Goal: Register for event/course

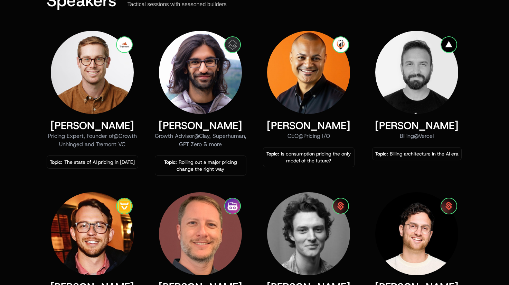
scroll to position [324, 0]
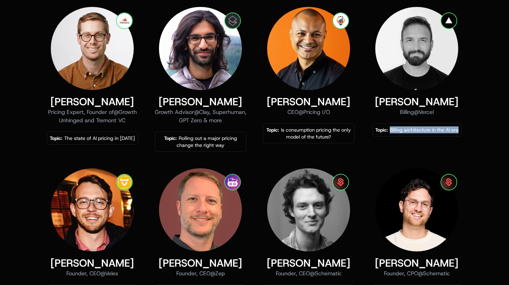
drag, startPoint x: 391, startPoint y: 130, endPoint x: 458, endPoint y: 129, distance: 67.4
click at [458, 129] on div "Topic: Billing architecture in the AI era" at bounding box center [417, 129] width 83 height 7
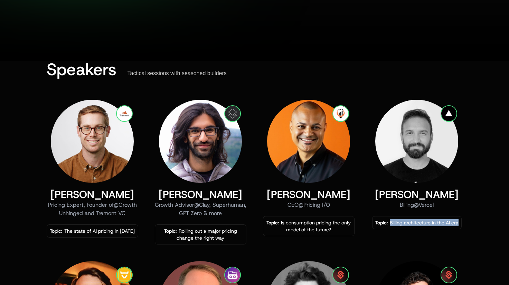
scroll to position [241, 0]
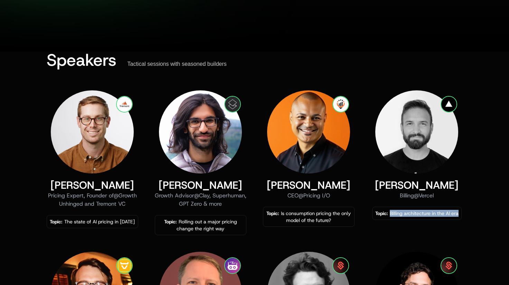
copy div "Billing architecture in the AI era"
click at [450, 211] on div "Topic: Billing architecture in the AI era" at bounding box center [417, 213] width 83 height 7
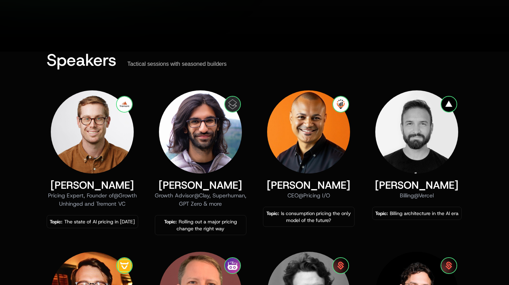
scroll to position [0, 0]
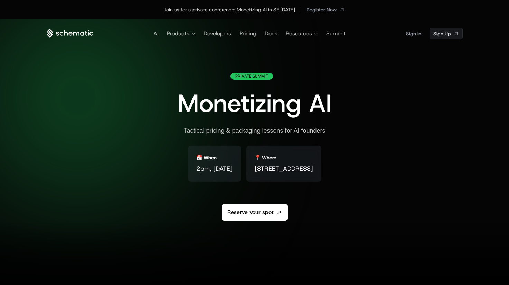
click at [255, 169] on span "[STREET_ADDRESS]" at bounding box center [284, 169] width 58 height 10
click at [229, 191] on div "📅 When 2pm, [DATE] 📍 Where [STREET_ADDRESS]" at bounding box center [255, 169] width 134 height 47
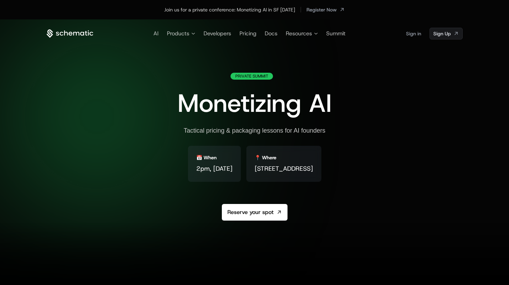
click at [214, 130] on div "Tactical pricing & packaging lessons for AI founders" at bounding box center [255, 131] width 142 height 8
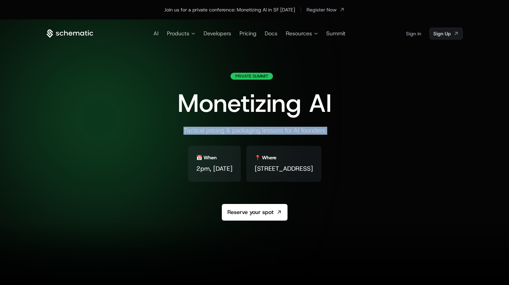
click at [214, 130] on div "Tactical pricing & packaging lessons for AI founders" at bounding box center [255, 131] width 142 height 8
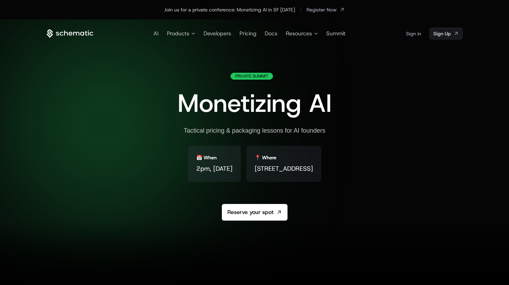
click at [182, 89] on span "Monetizing AI" at bounding box center [255, 102] width 154 height 33
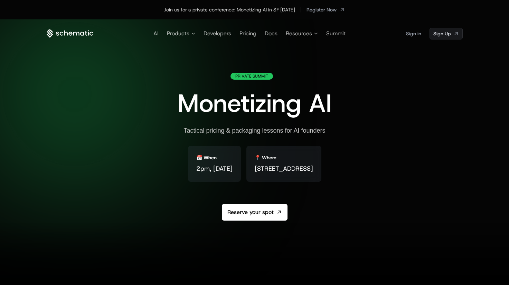
click at [207, 133] on div "Tactical pricing & packaging lessons for AI founders" at bounding box center [255, 131] width 142 height 8
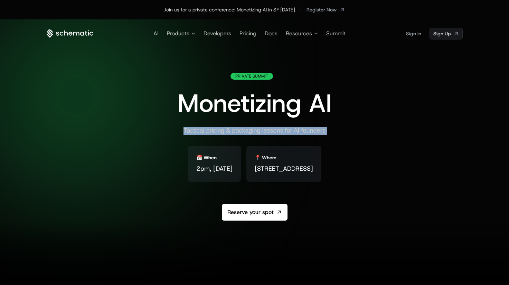
click at [207, 133] on div "Tactical pricing & packaging lessons for AI founders" at bounding box center [255, 131] width 142 height 8
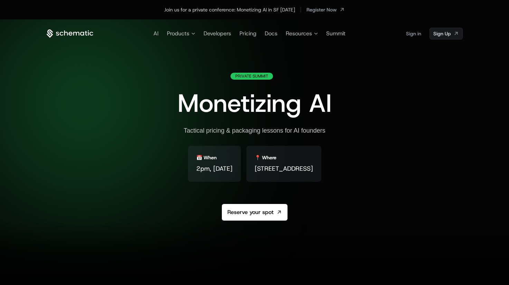
click at [265, 114] on span "Monetizing AI" at bounding box center [255, 102] width 154 height 33
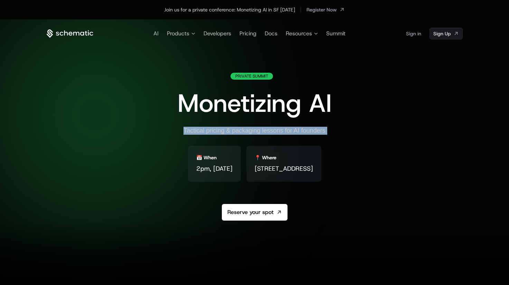
drag, startPoint x: 333, startPoint y: 104, endPoint x: 131, endPoint y: 107, distance: 202.7
click at [131, 107] on div "Private Summit Monetizing AI Tactical pricing & packaging lessons for AI founde…" at bounding box center [255, 163] width 416 height 181
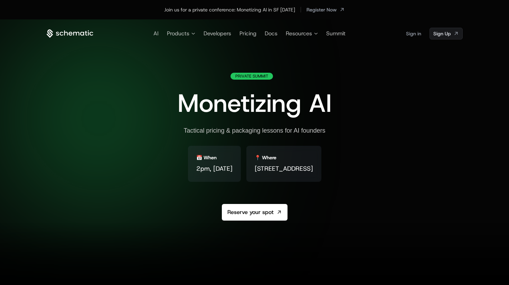
click at [134, 126] on div "Private Summit Monetizing AI Tactical pricing & packaging lessons for AI founde…" at bounding box center [255, 163] width 416 height 181
click at [235, 214] on link "Reserve your spot" at bounding box center [255, 212] width 66 height 17
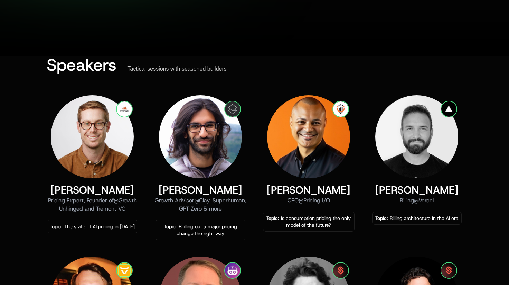
scroll to position [242, 0]
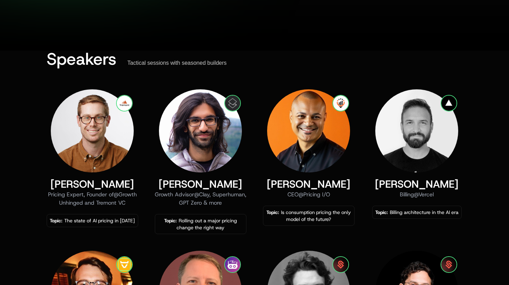
click at [406, 140] on img at bounding box center [417, 130] width 83 height 83
click at [400, 210] on div "Topic: Billing architecture in the AI era" at bounding box center [417, 212] width 83 height 7
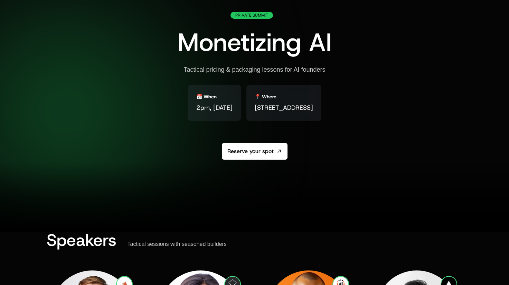
scroll to position [0, 0]
